Goal: Transaction & Acquisition: Book appointment/travel/reservation

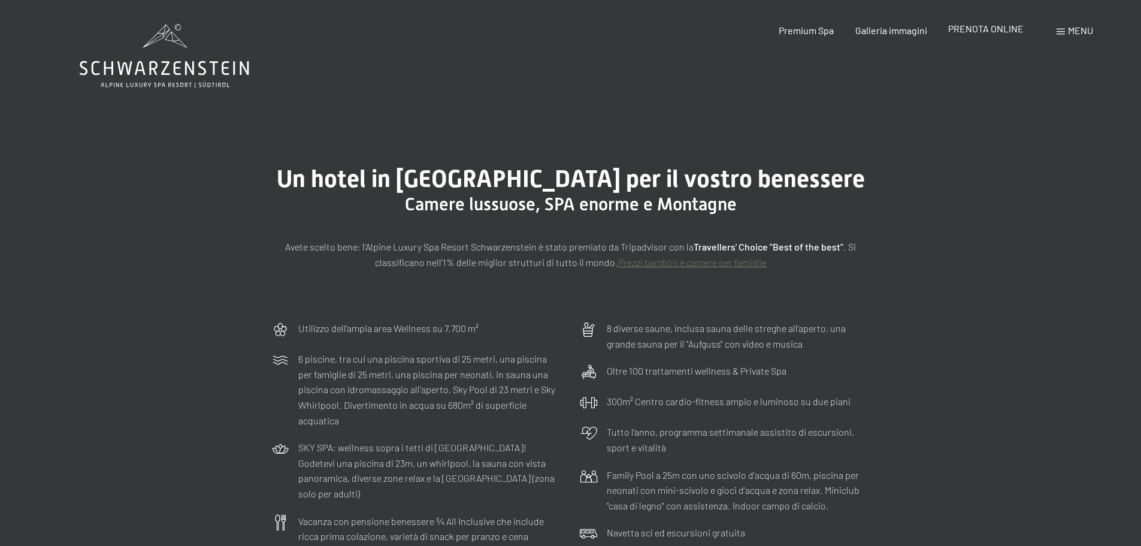
click at [979, 31] on span "PRENOTA ONLINE" at bounding box center [985, 28] width 75 height 11
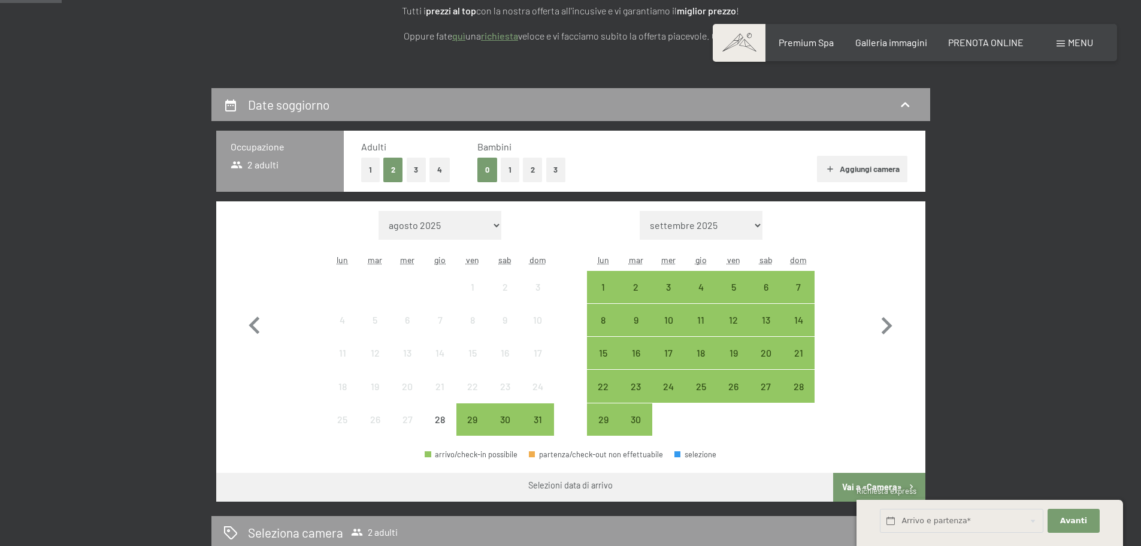
scroll to position [240, 0]
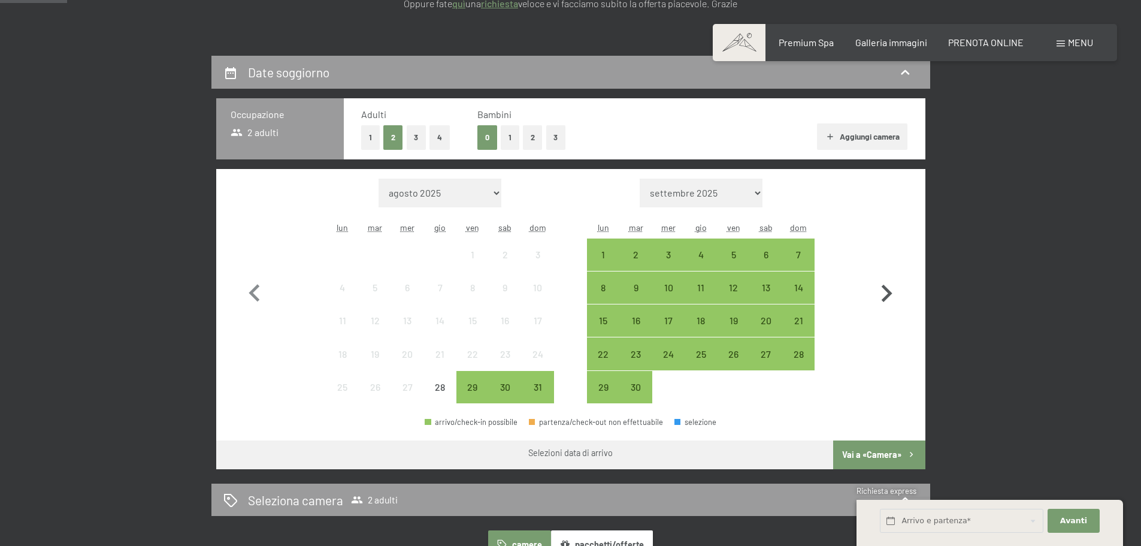
click at [890, 288] on icon "button" at bounding box center [886, 293] width 35 height 35
select select "2025-09-01"
select select "2025-10-01"
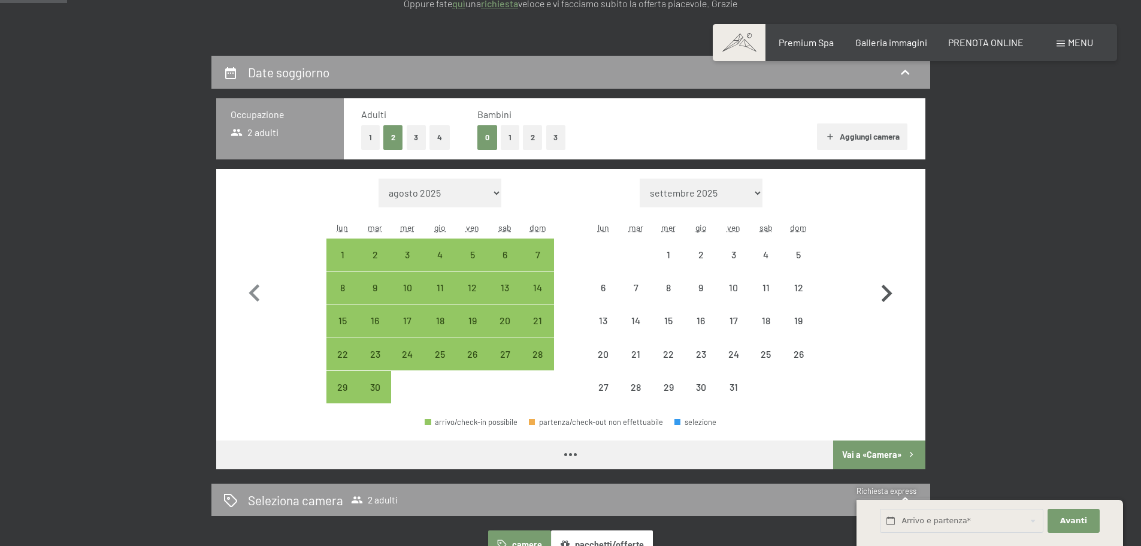
select select "2025-09-01"
select select "2025-10-01"
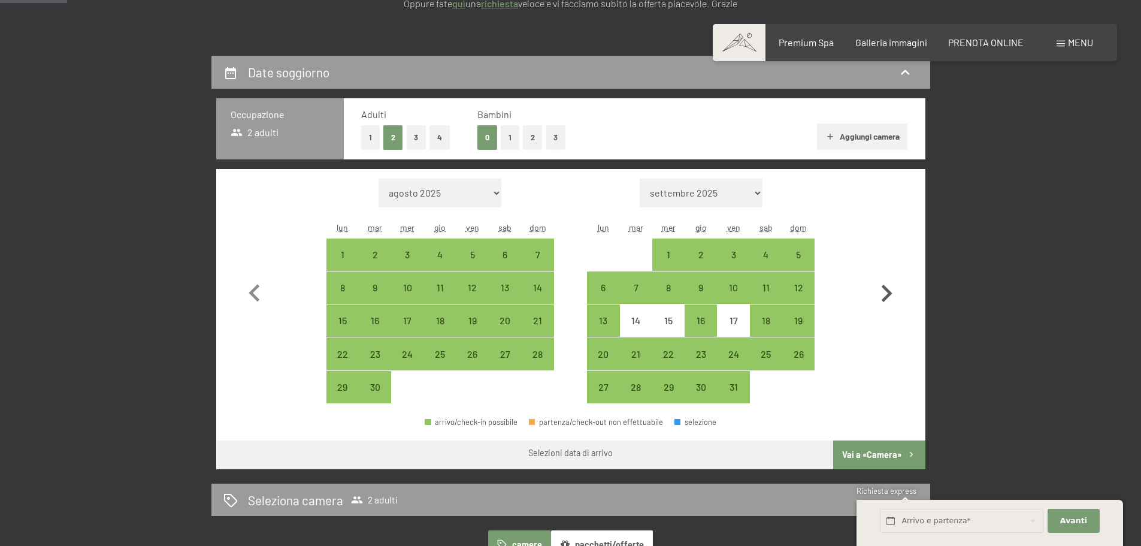
click at [890, 288] on icon "button" at bounding box center [886, 293] width 35 height 35
select select "2025-10-01"
select select "2025-11-01"
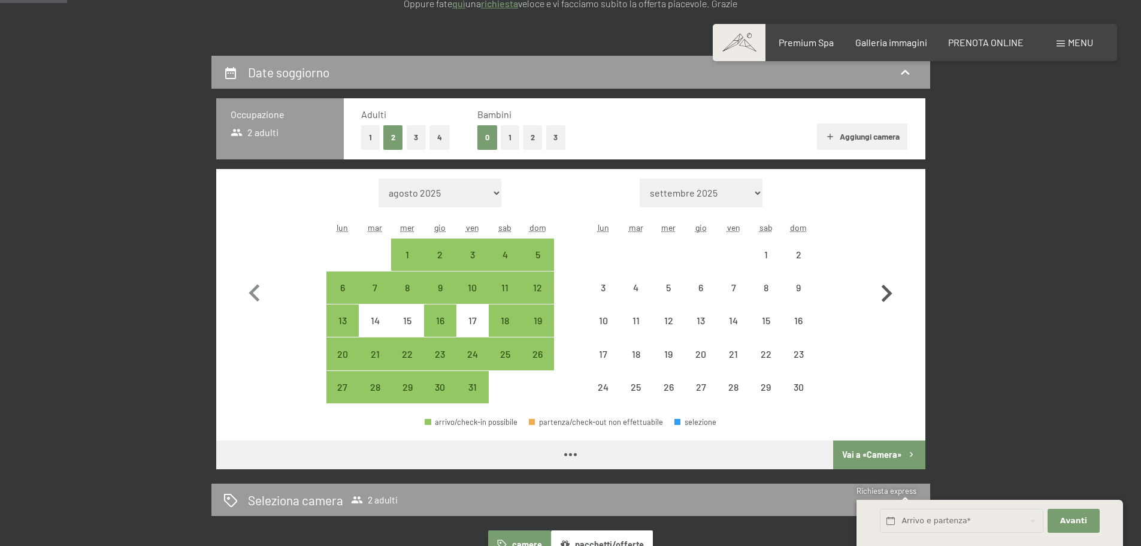
select select "2025-10-01"
select select "2025-11-01"
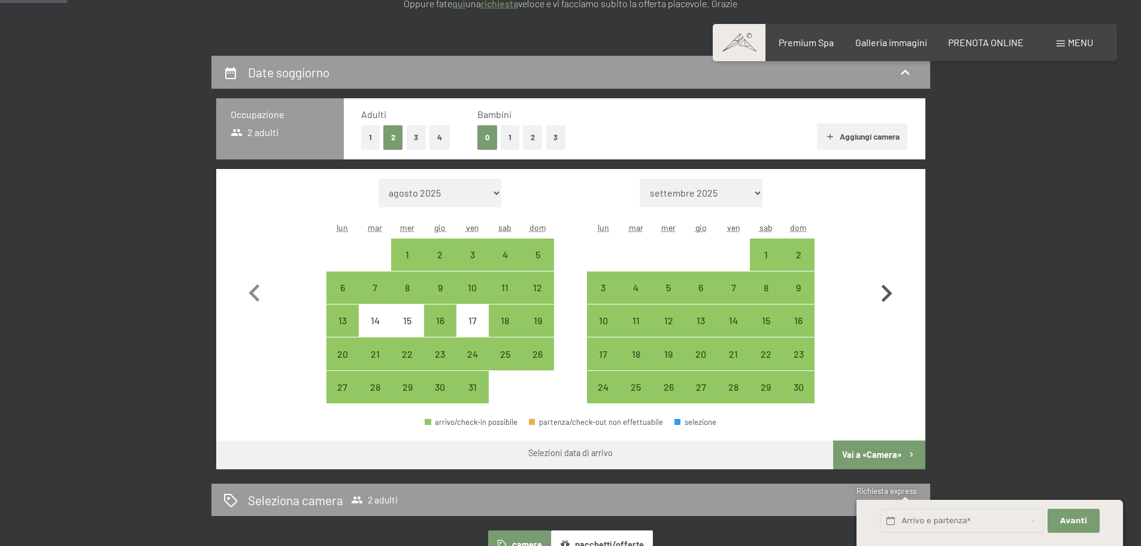
click at [890, 288] on icon "button" at bounding box center [886, 293] width 35 height 35
select select "2025-11-01"
select select "2025-12-01"
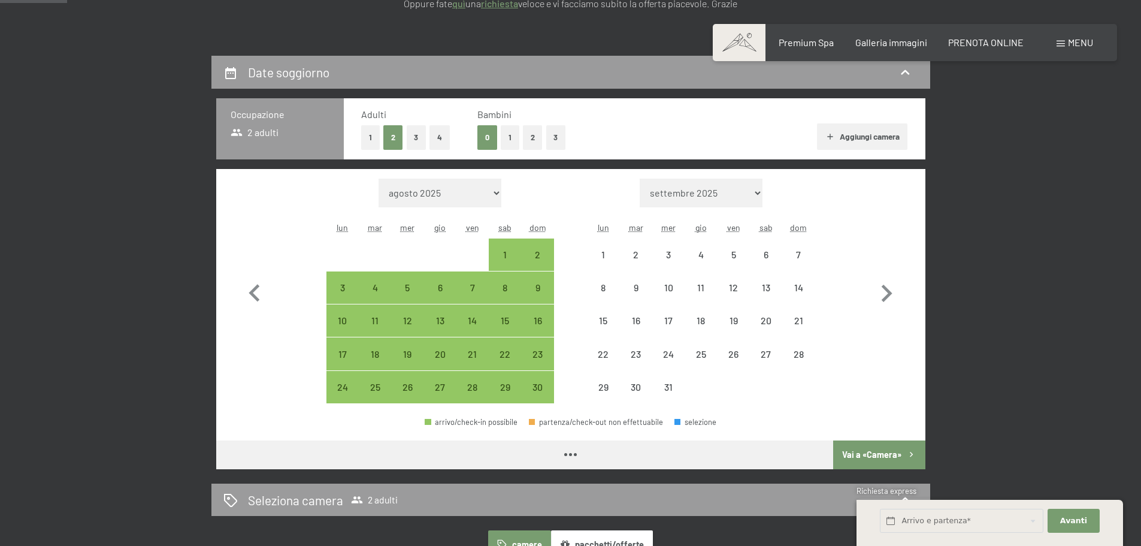
select select "2025-11-01"
select select "2025-12-01"
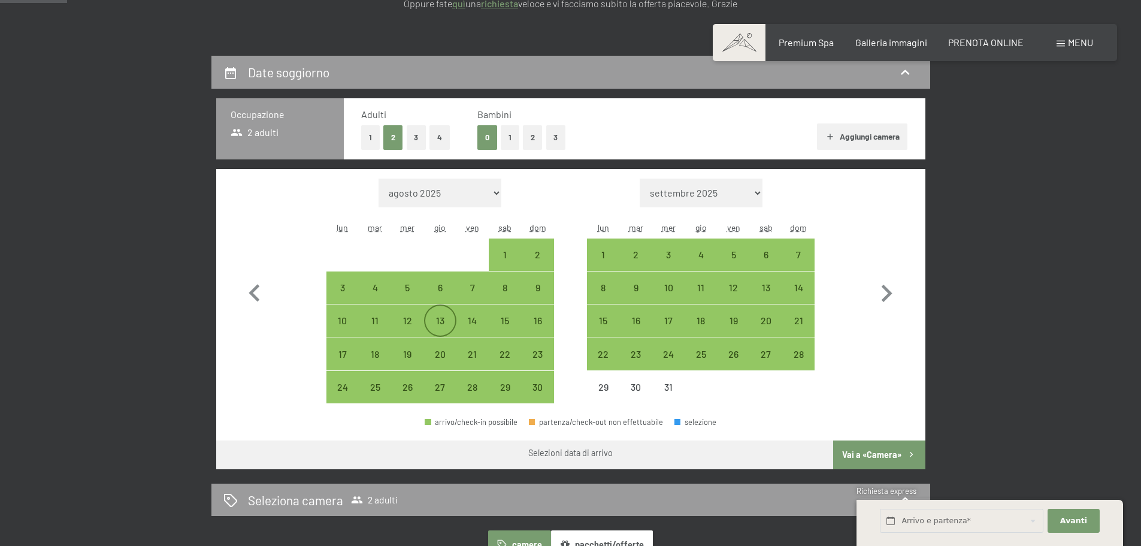
click at [439, 319] on div "13" at bounding box center [440, 331] width 30 height 30
select select "2025-11-01"
select select "2025-12-01"
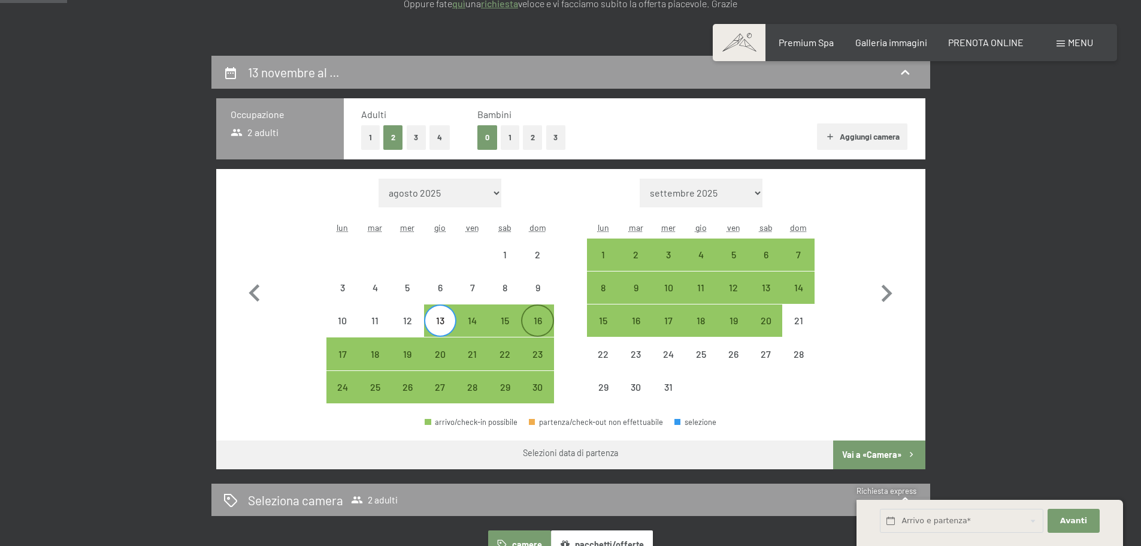
click at [536, 319] on div "16" at bounding box center [537, 331] width 30 height 30
select select "2025-11-01"
select select "2025-12-01"
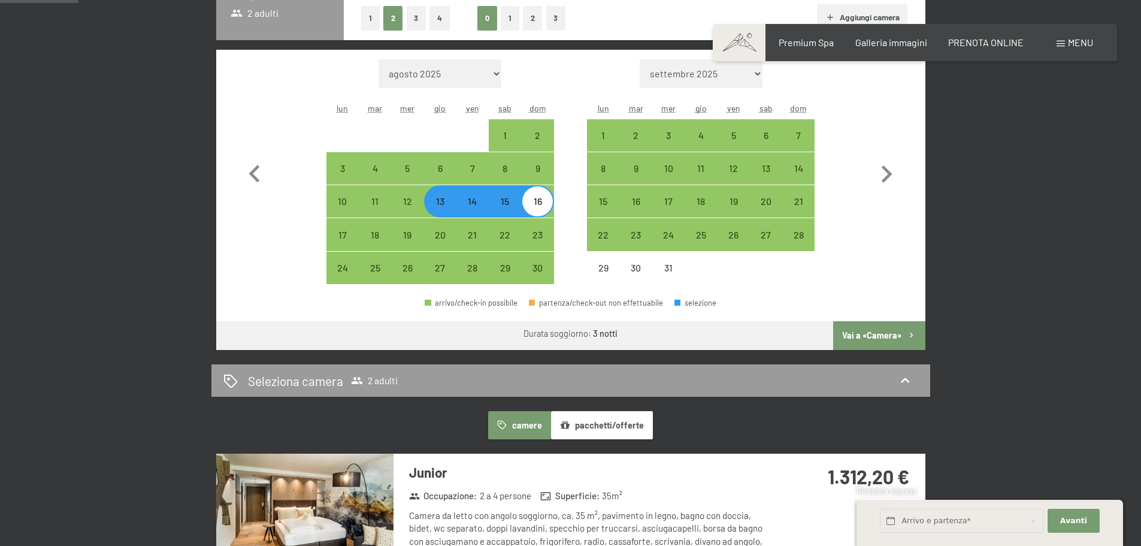
scroll to position [359, 0]
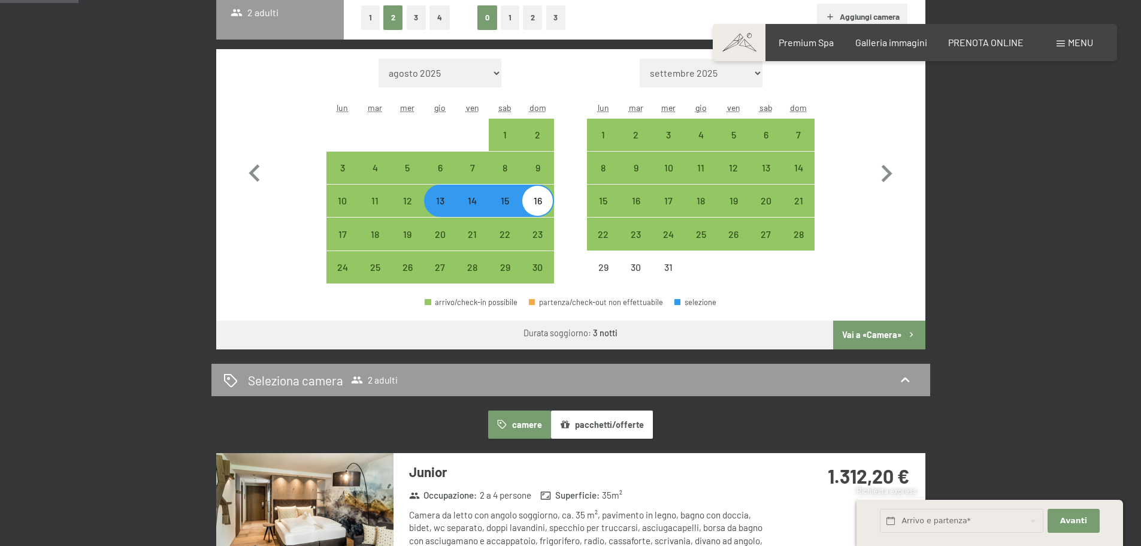
click at [872, 334] on button "Vai a «Camera»" at bounding box center [879, 334] width 92 height 29
select select "2025-11-01"
select select "2025-12-01"
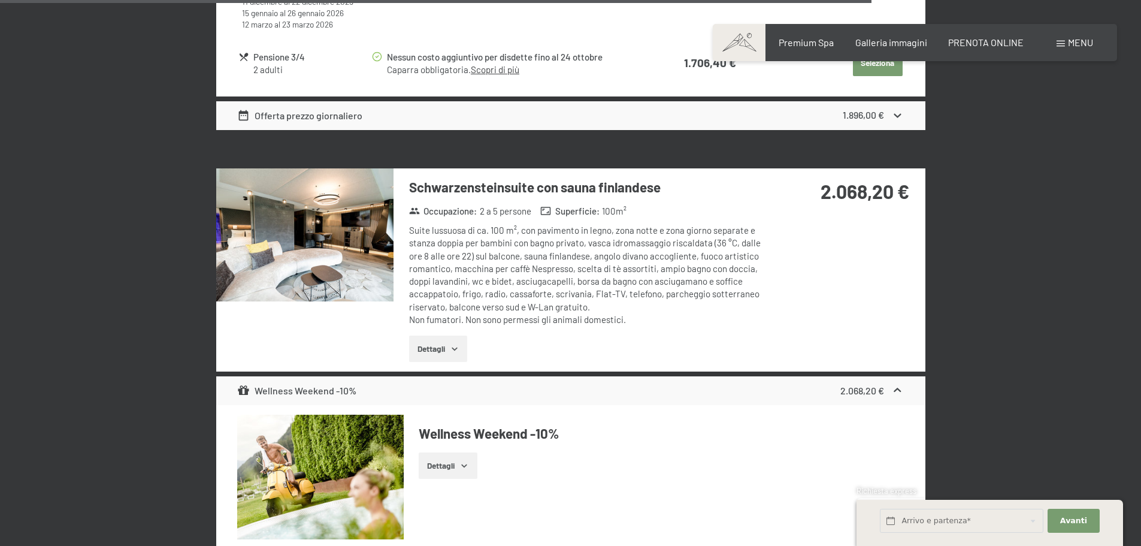
scroll to position [3710, 0]
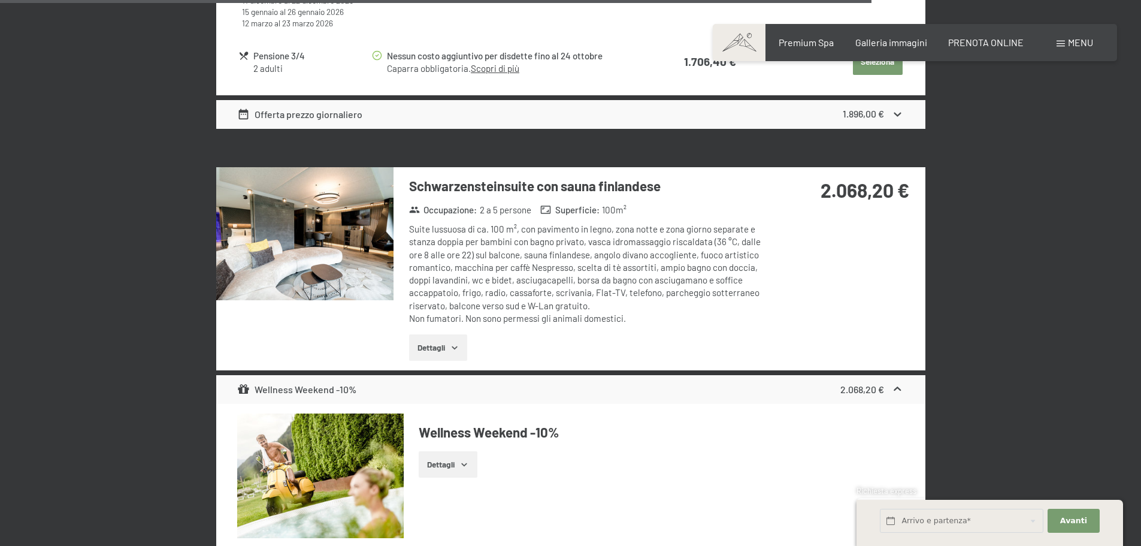
click at [455, 343] on icon "button" at bounding box center [455, 348] width 10 height 10
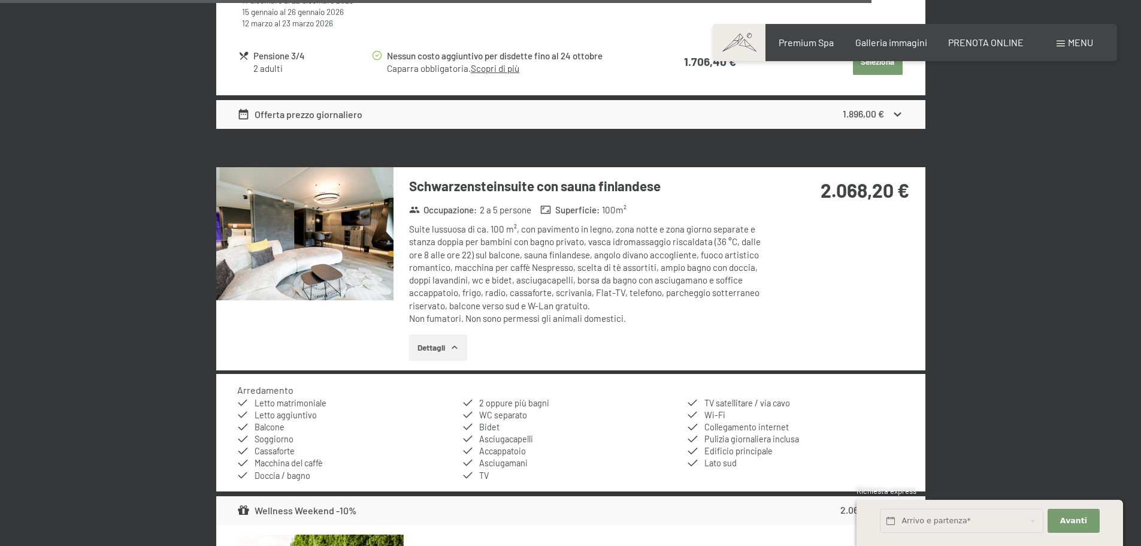
click at [477, 249] on div "Suite lussuosa di ca. 100 m², con pavimento in legno, zona notte e zona giorno …" at bounding box center [587, 274] width 356 height 102
click at [842, 214] on div "2.068,20 €" at bounding box center [845, 204] width 159 height 75
click at [450, 343] on icon "button" at bounding box center [455, 348] width 10 height 10
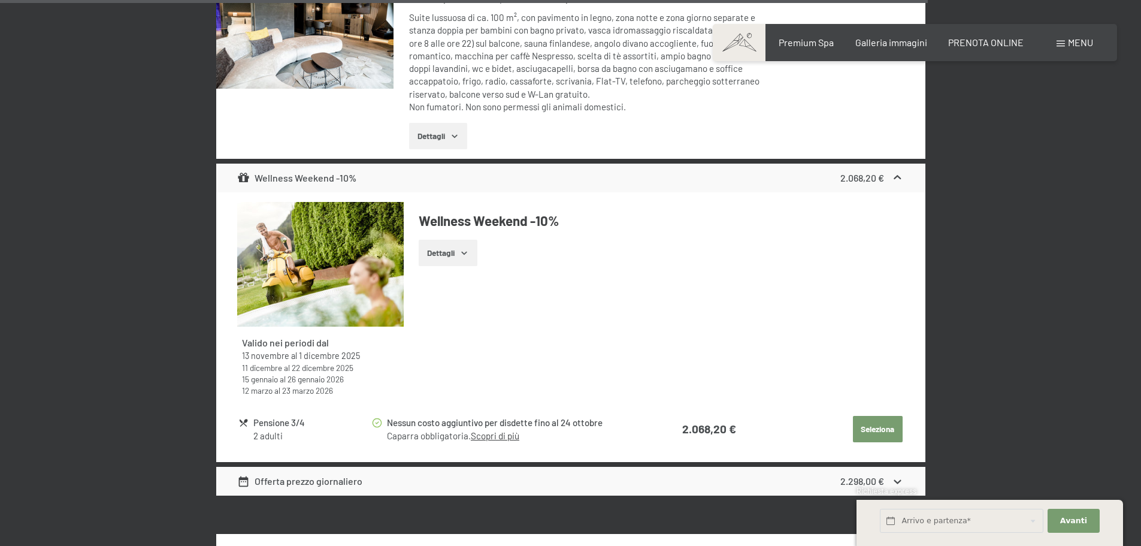
scroll to position [3949, 0]
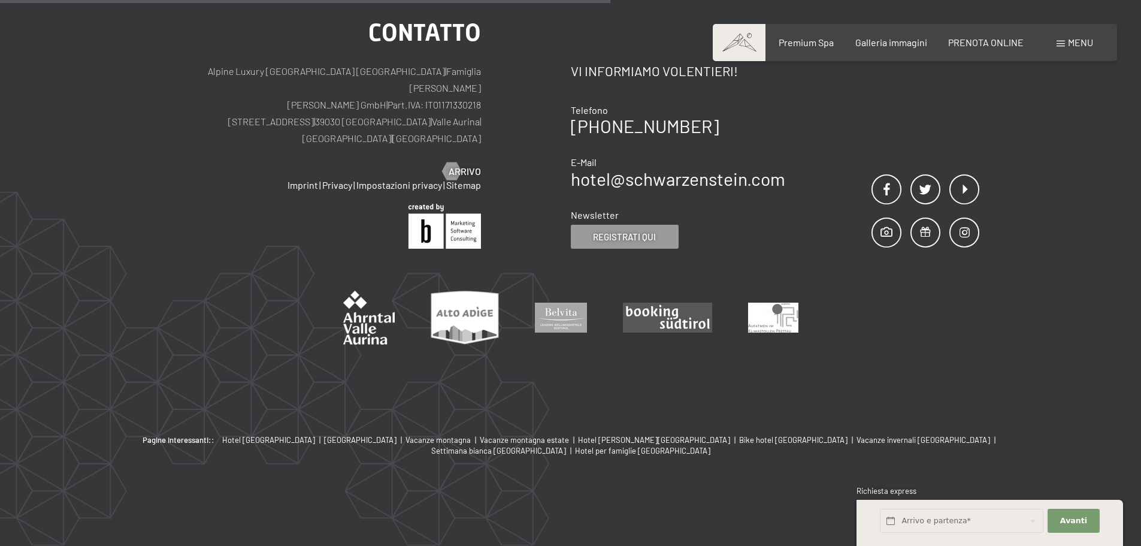
scroll to position [295, 0]
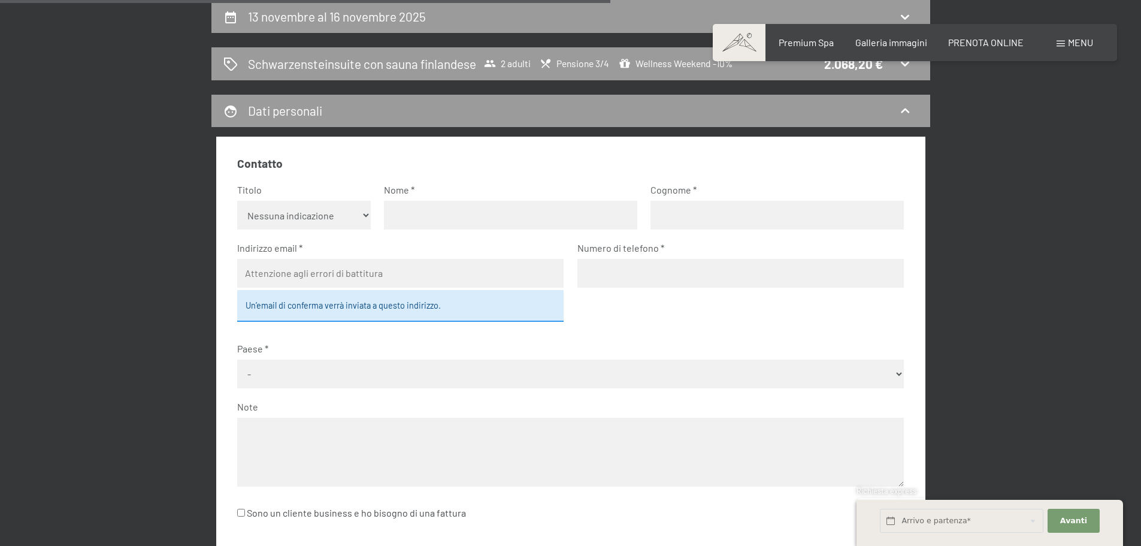
click at [365, 214] on select "Nessuna indicazione Sig.ra Sig." at bounding box center [304, 215] width 134 height 29
select select "m"
click at [237, 201] on select "Nessuna indicazione Sig.ra Sig." at bounding box center [304, 215] width 134 height 29
click at [423, 215] on input "text" at bounding box center [510, 215] width 253 height 29
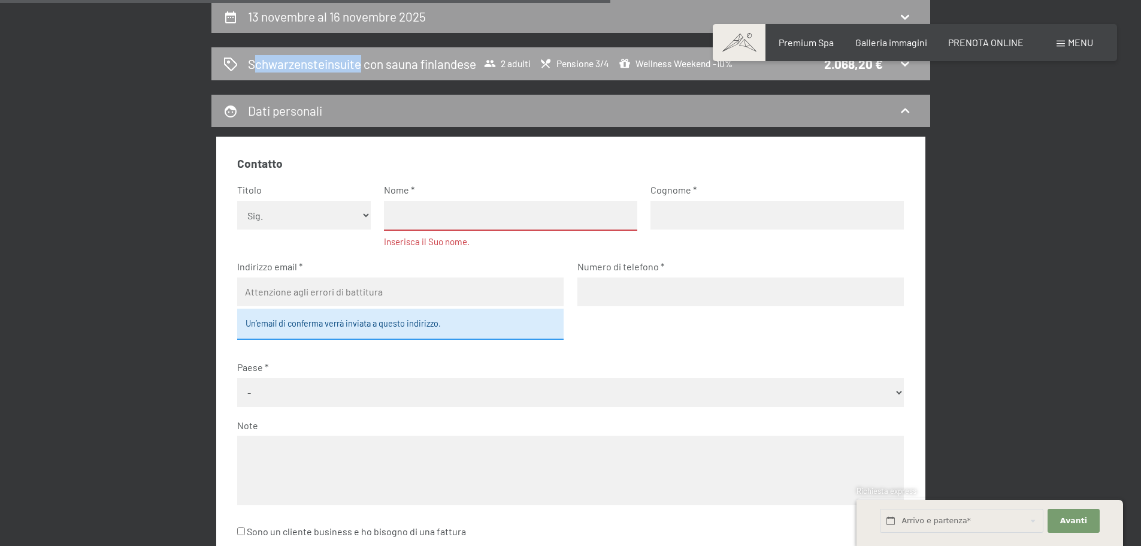
drag, startPoint x: 247, startPoint y: 62, endPoint x: 353, endPoint y: 62, distance: 106.0
click at [353, 62] on div "Schwarzensteinsuite con sauna finlandese 2 adulti Pensione 3/4 Wellness Weekend…" at bounding box center [570, 63] width 695 height 17
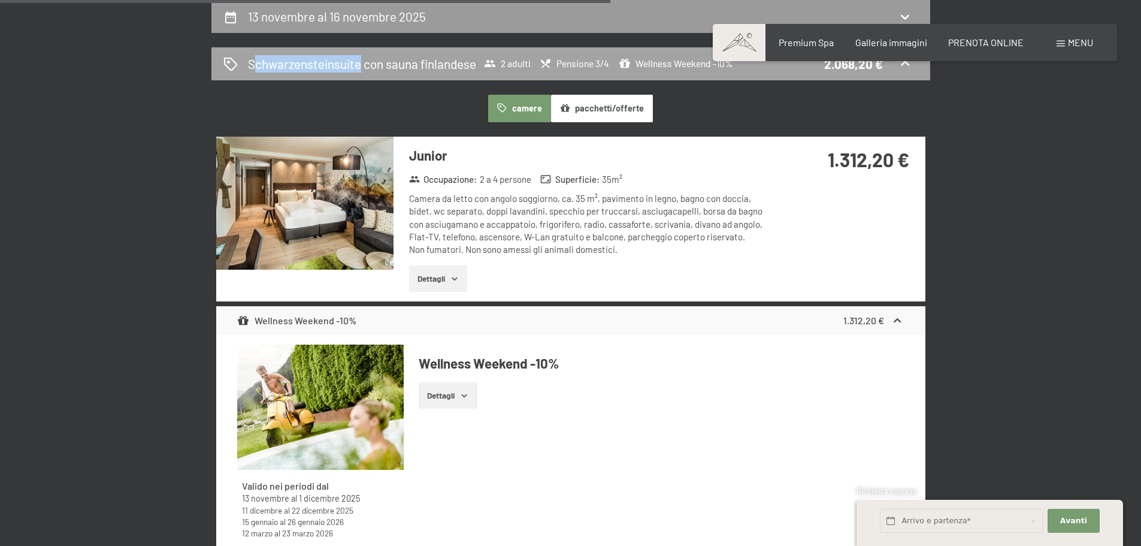
copy h2 "Schwarzensteinsuit"
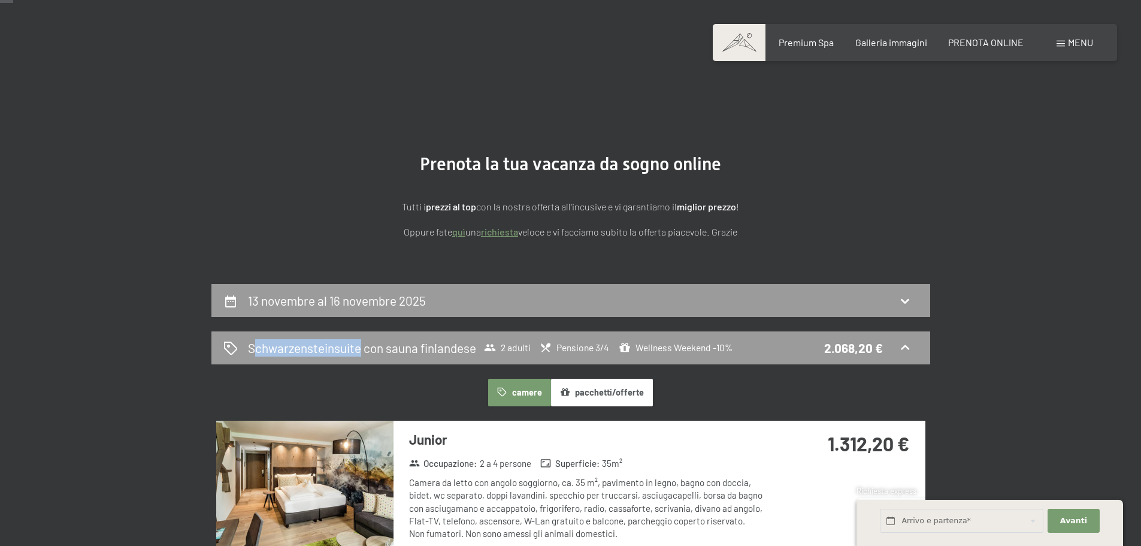
scroll to position [0, 0]
